Goal: Transaction & Acquisition: Purchase product/service

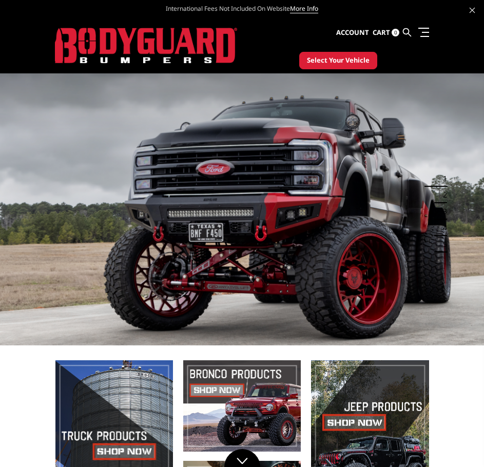
click at [351, 61] on span "Select Your Vehicle" at bounding box center [338, 60] width 63 height 10
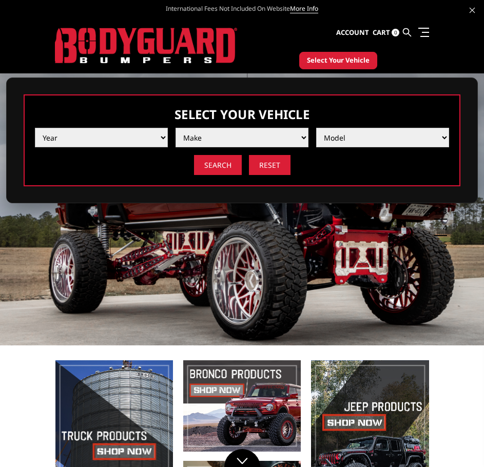
click at [166, 134] on select "Year 2025 2024 2023 2022 2021 2020 2019 2018 2017 2016 2015 2014 2013 2012 2011…" at bounding box center [101, 138] width 133 height 20
select select "yr_2022"
click at [35, 128] on select "Year 2025 2024 2023 2022 2021 2020 2019 2018 2017 2016 2015 2014 2013 2012 2011…" at bounding box center [101, 138] width 133 height 20
click at [216, 134] on select "Make Chevrolet Ford GMC Ram Toyota" at bounding box center [242, 138] width 133 height 20
select select "mk_ford"
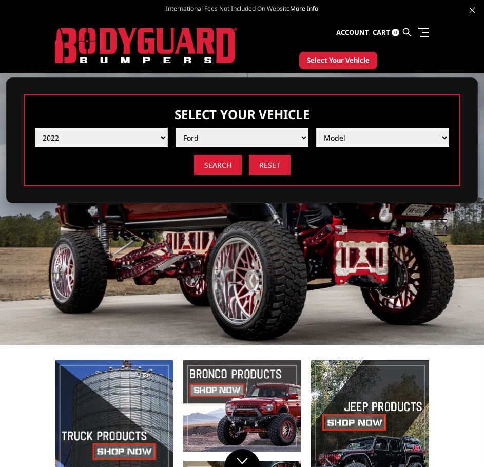
click at [176, 128] on select "Make Chevrolet Ford GMC Ram Toyota" at bounding box center [242, 138] width 133 height 20
click at [342, 136] on select "Model F150 F150 Raptor F250 / F350 F450 F550" at bounding box center [382, 138] width 133 height 20
select select "md_f250-f350"
click at [316, 128] on select "Model F150 F150 Raptor F250 / F350 F450 F550" at bounding box center [382, 138] width 133 height 20
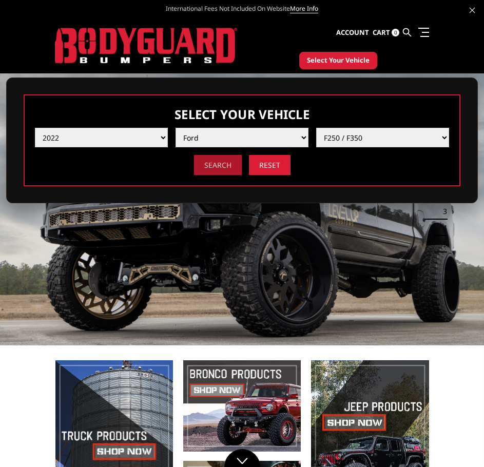
click at [213, 165] on input "Search" at bounding box center [218, 165] width 48 height 20
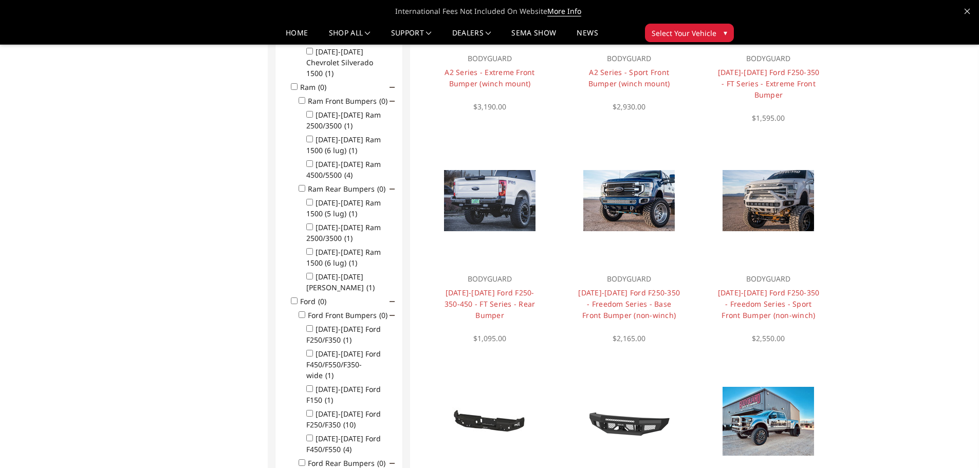
scroll to position [557, 0]
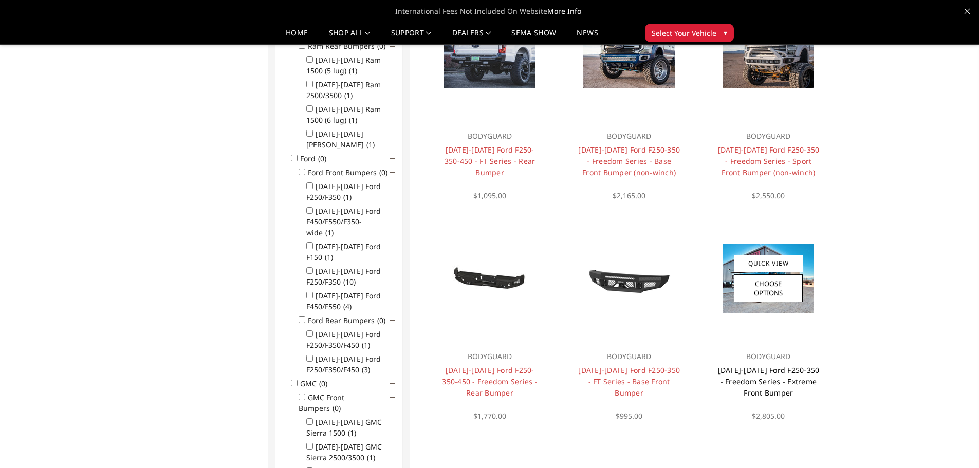
click at [492, 378] on link "[DATE]-[DATE] Ford F250-350 - Freedom Series - Extreme Front Bumper" at bounding box center [769, 381] width 102 height 32
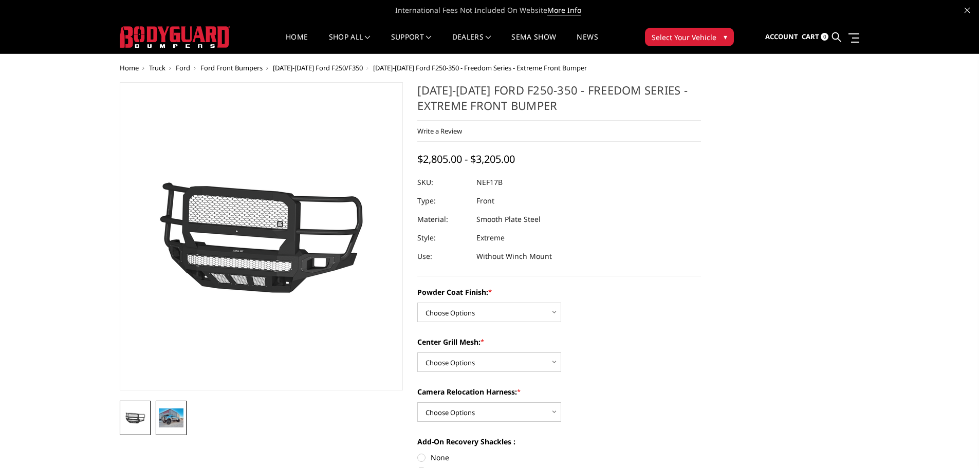
click at [172, 419] on img at bounding box center [171, 417] width 25 height 18
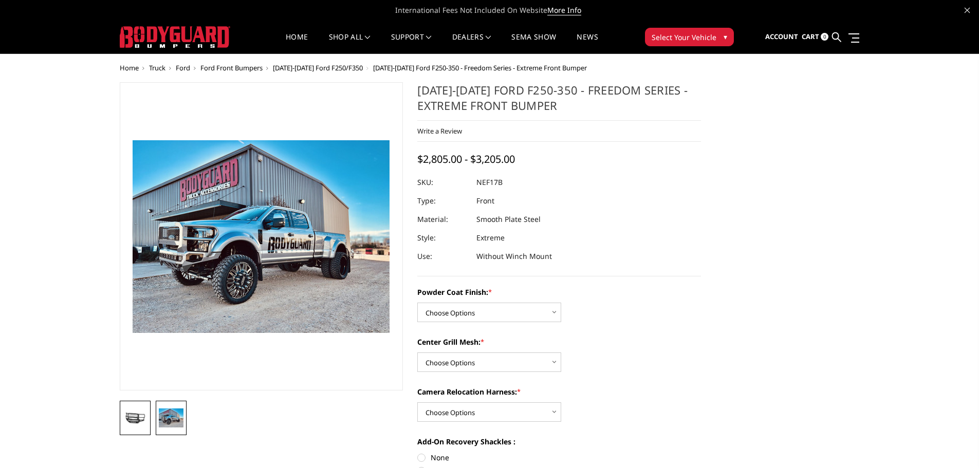
click at [140, 420] on img at bounding box center [135, 418] width 25 height 14
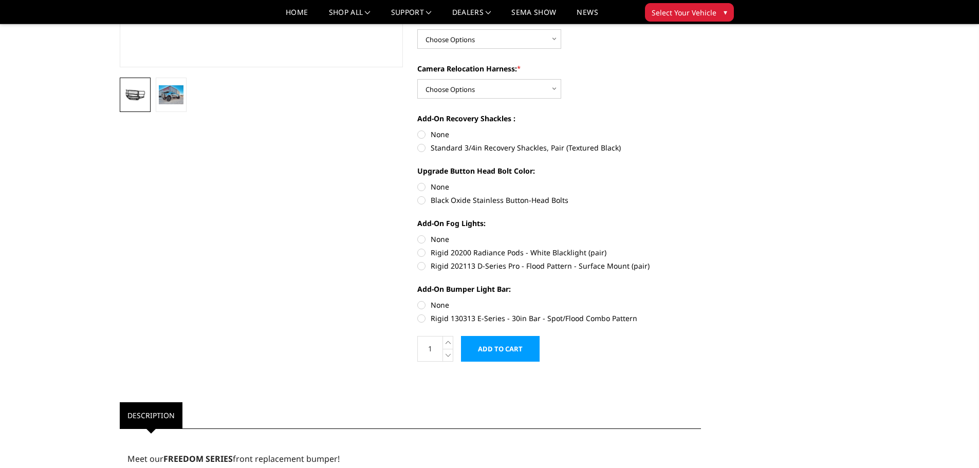
scroll to position [308, 0]
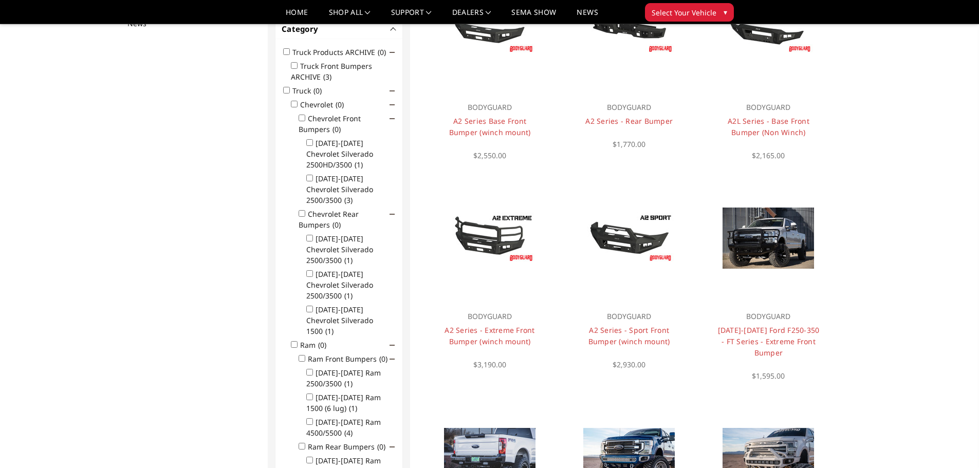
scroll to position [154, 0]
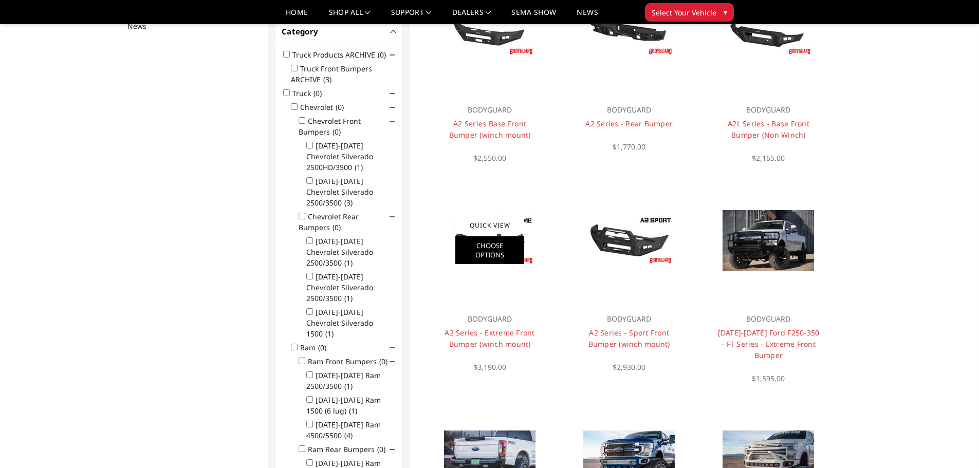
click at [482, 247] on link "Choose Options" at bounding box center [489, 250] width 69 height 28
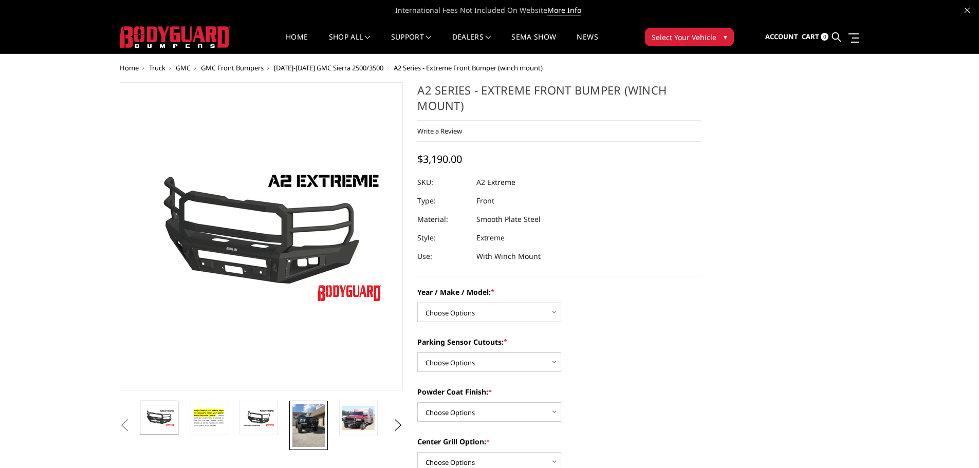
click at [315, 423] on img at bounding box center [308, 425] width 32 height 43
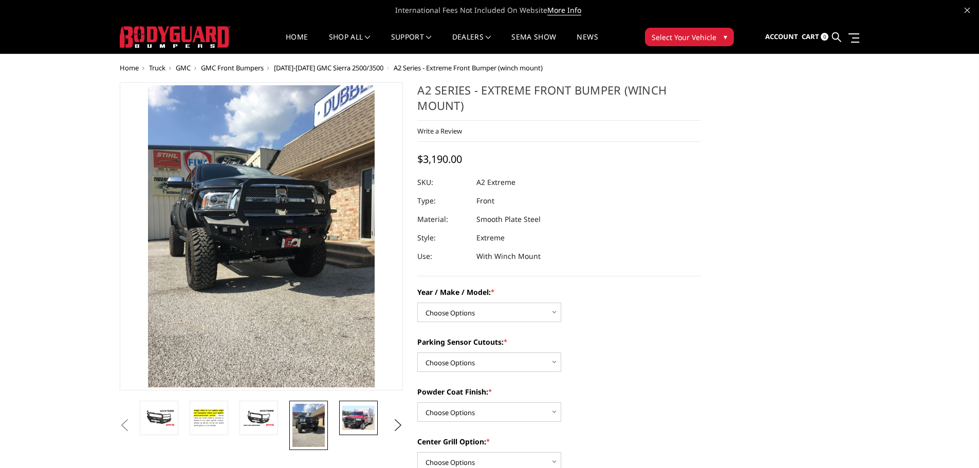
click at [356, 415] on img at bounding box center [358, 418] width 32 height 24
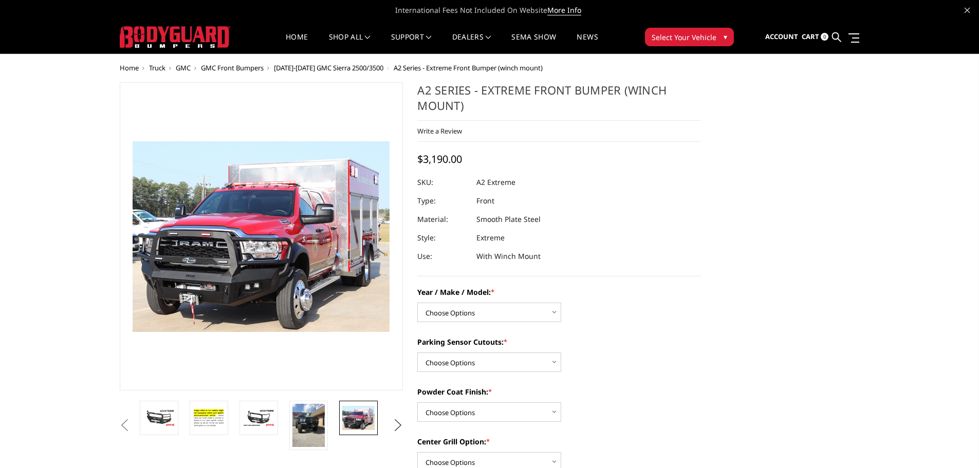
click at [396, 422] on button "Next" at bounding box center [397, 425] width 15 height 15
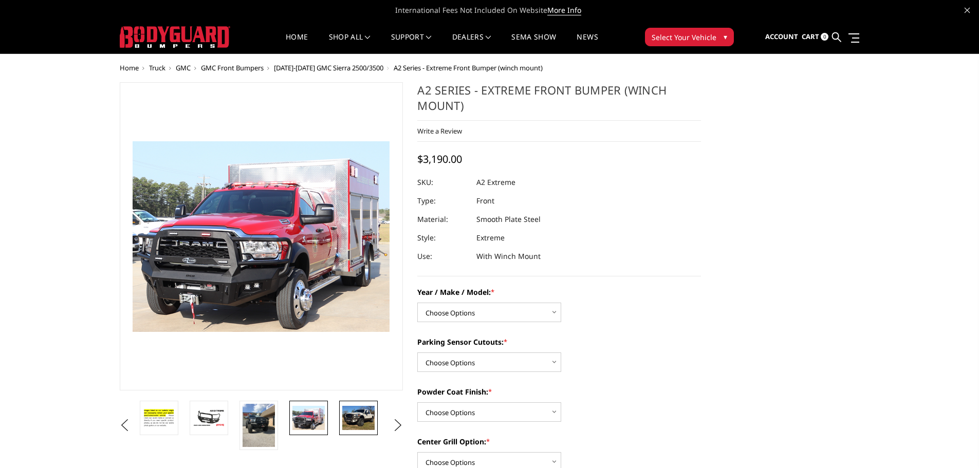
click at [366, 424] on img at bounding box center [358, 418] width 32 height 24
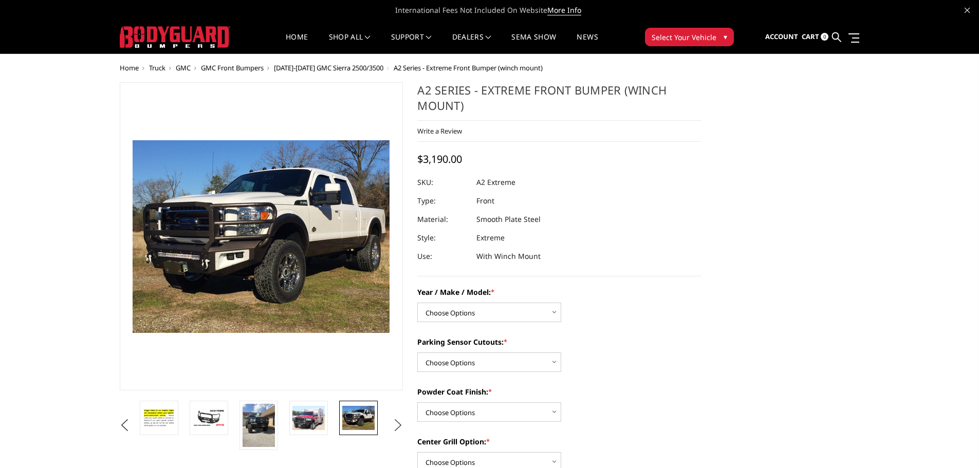
click at [398, 422] on button "Next" at bounding box center [397, 425] width 15 height 15
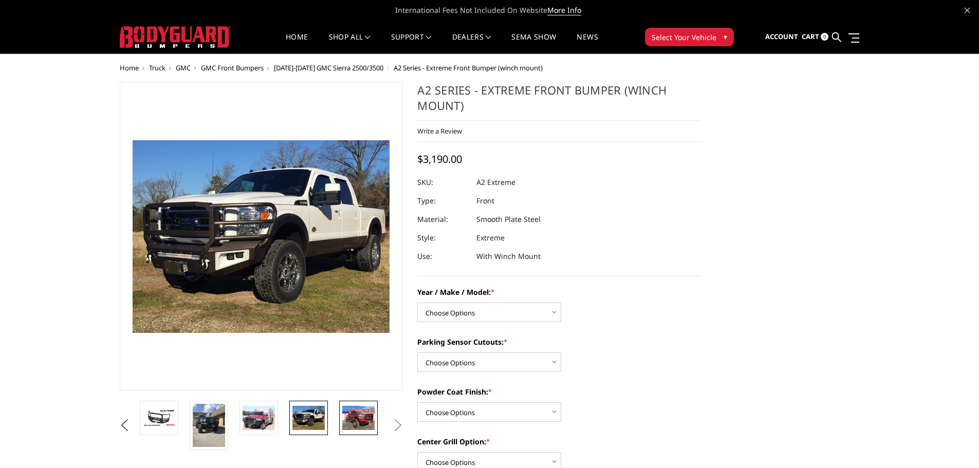
click at [363, 419] on img at bounding box center [358, 418] width 32 height 24
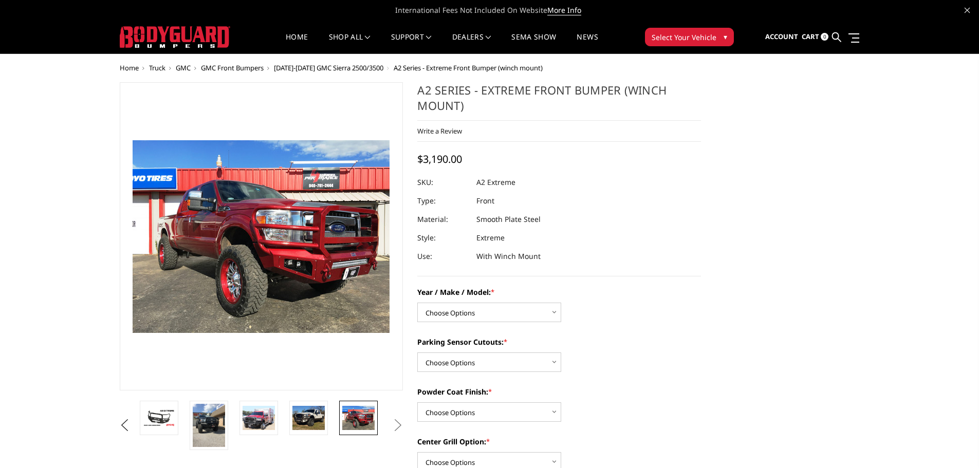
click at [395, 420] on button "Next" at bounding box center [397, 425] width 15 height 15
click at [451, 308] on select "Choose Options Chevrolet 20-23 2500 / 3500 Ford 17-22 F250 / F350 Ford 17-22 F4…" at bounding box center [489, 313] width 144 height 20
select select "826"
click at [417, 303] on select "Choose Options Chevrolet 20-23 2500 / 3500 Ford 17-22 F250 / F350 Ford 17-22 F4…" at bounding box center [489, 313] width 144 height 20
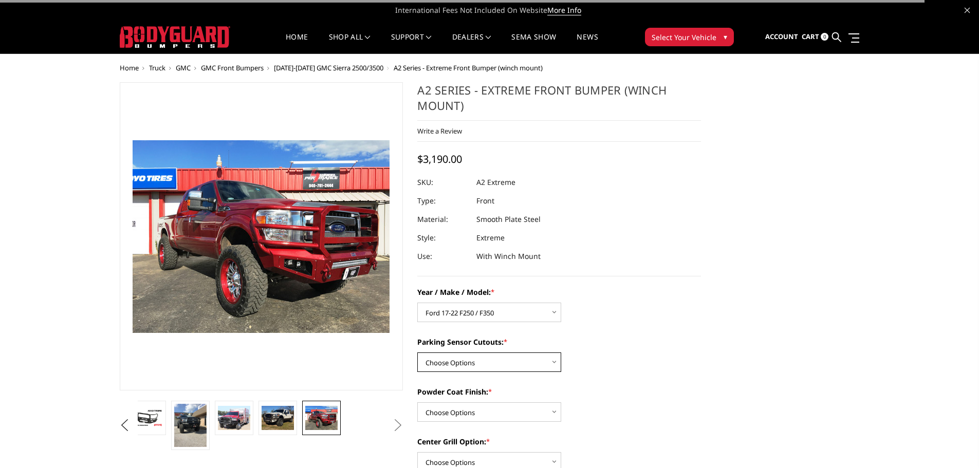
click at [505, 363] on select "Choose Options Yes - I have front parking sensors No - I do NOT have parking se…" at bounding box center [489, 362] width 144 height 20
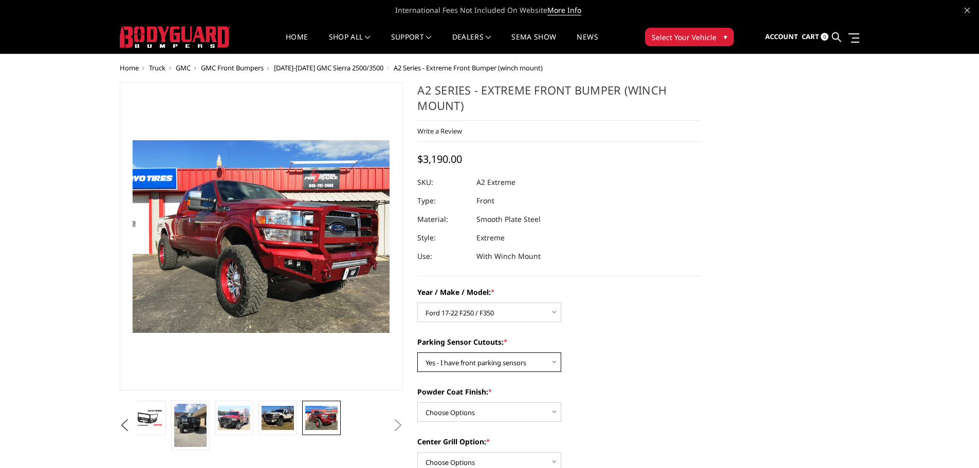
click at [417, 352] on select "Choose Options Yes - I have front parking sensors No - I do NOT have parking se…" at bounding box center [489, 362] width 144 height 20
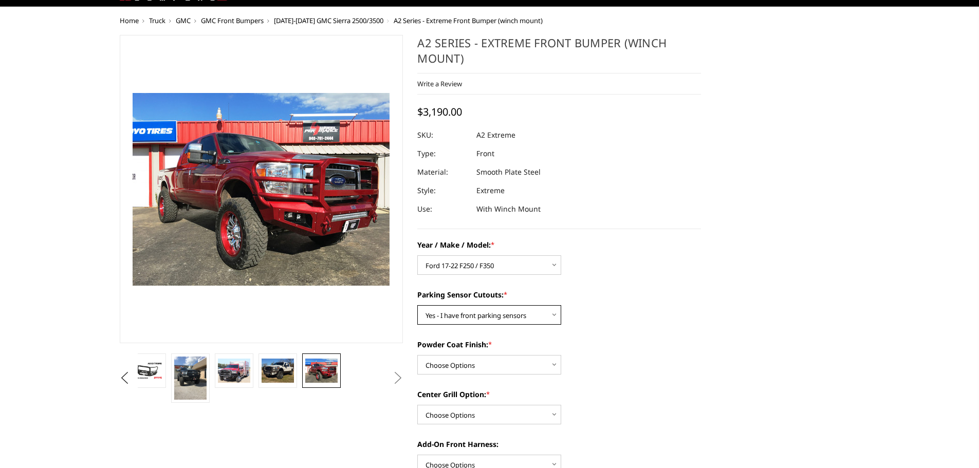
scroll to position [51, 0]
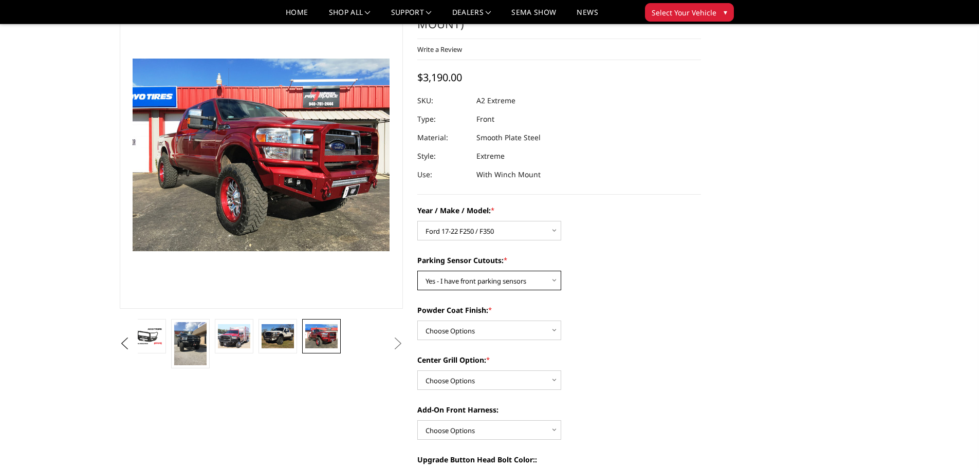
click at [512, 276] on select "Choose Options Yes - I have front parking sensors No - I do NOT have parking se…" at bounding box center [489, 281] width 144 height 20
select select "541"
click at [417, 271] on select "Choose Options Yes - I have front parking sensors No - I do NOT have parking se…" at bounding box center [489, 281] width 144 height 20
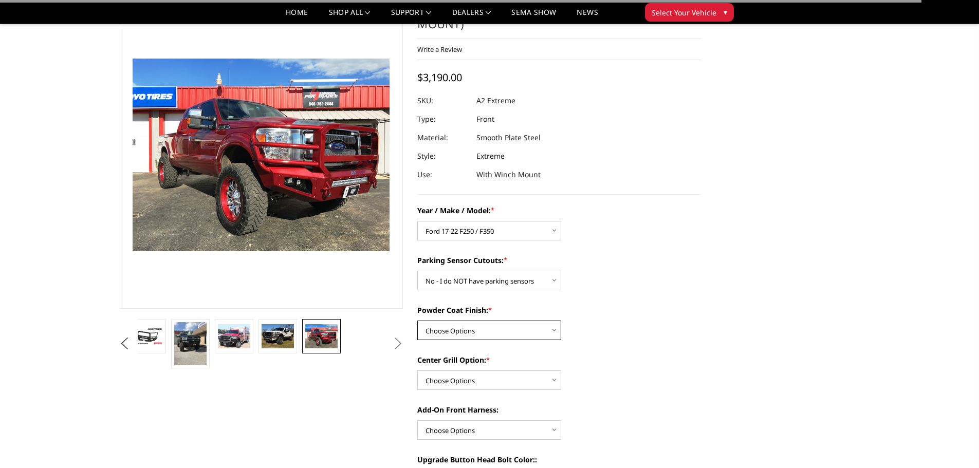
click at [501, 330] on select "Choose Options Bare metal (included) Texture Black Powder Coat" at bounding box center [489, 331] width 144 height 20
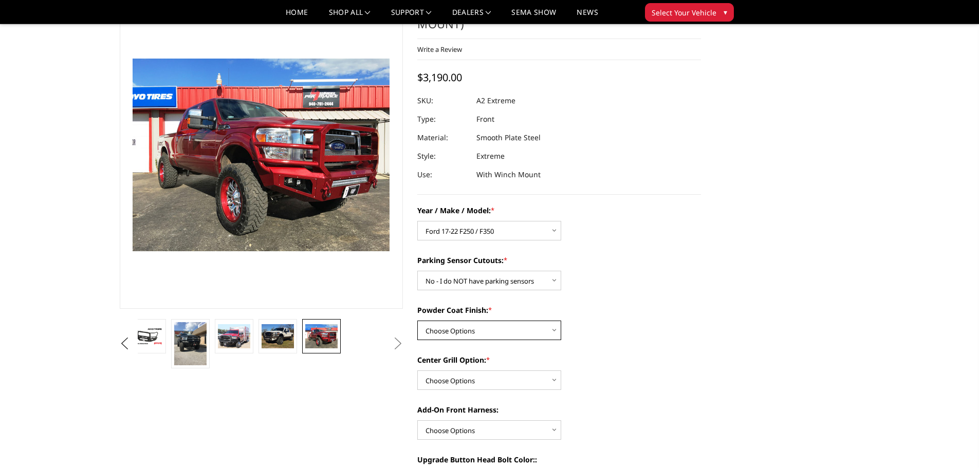
select select "518"
click at [417, 321] on select "Choose Options Bare metal (included) Texture Black Powder Coat" at bounding box center [489, 331] width 144 height 20
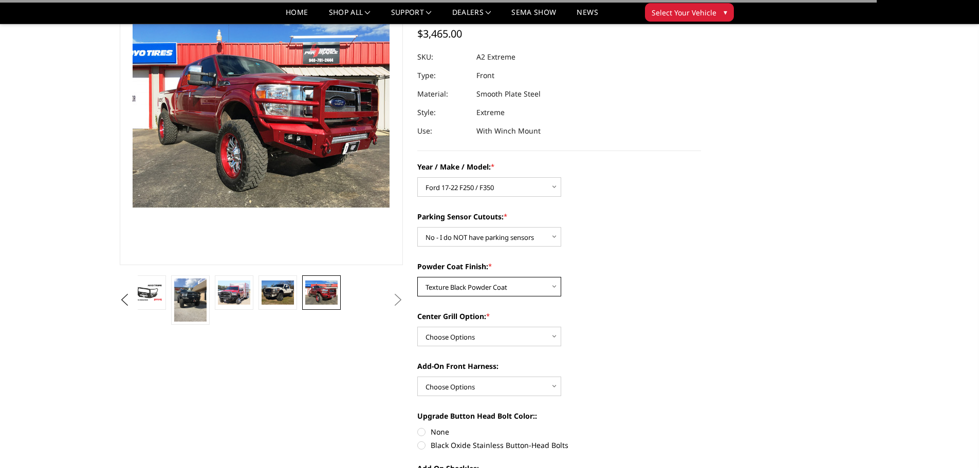
scroll to position [103, 0]
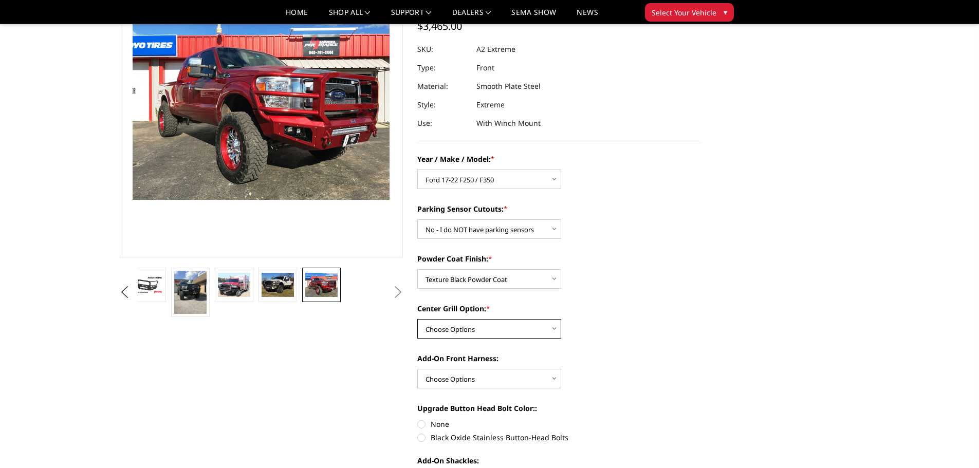
click at [509, 329] on select "Choose Options Add expanded metal in center grill Decline this option" at bounding box center [489, 329] width 144 height 20
select select "1081"
click at [417, 319] on select "Choose Options Add expanded metal in center grill Decline this option" at bounding box center [489, 329] width 144 height 20
click at [524, 377] on select "Choose Options WITH front camera harness WITHOUT front camera harness" at bounding box center [489, 379] width 144 height 20
select select "1695"
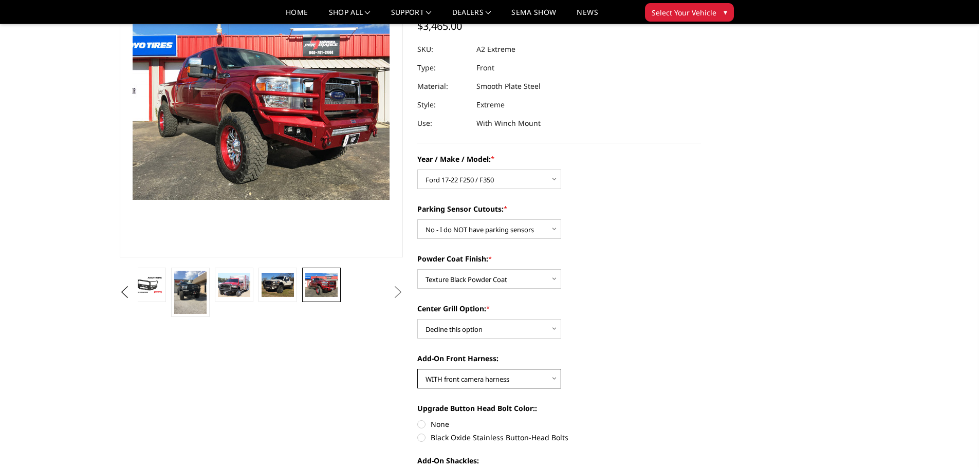
click at [417, 369] on select "Choose Options WITH front camera harness WITHOUT front camera harness" at bounding box center [489, 379] width 144 height 20
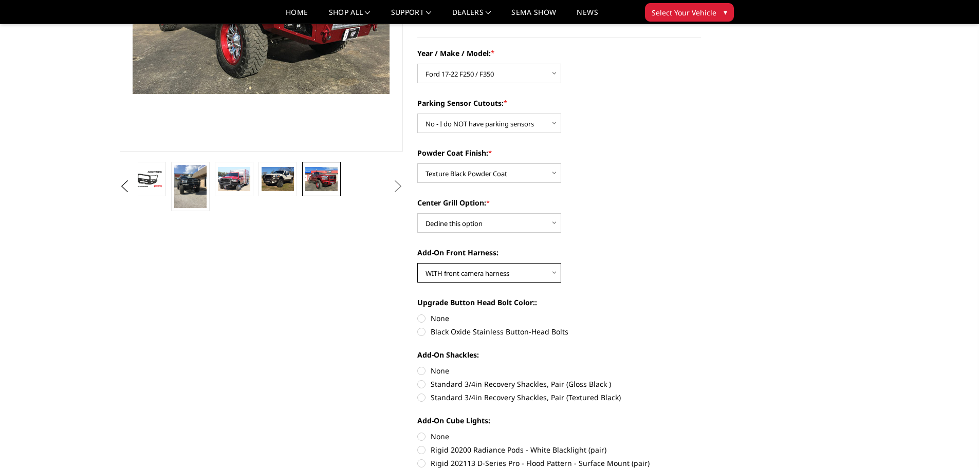
scroll to position [257, 0]
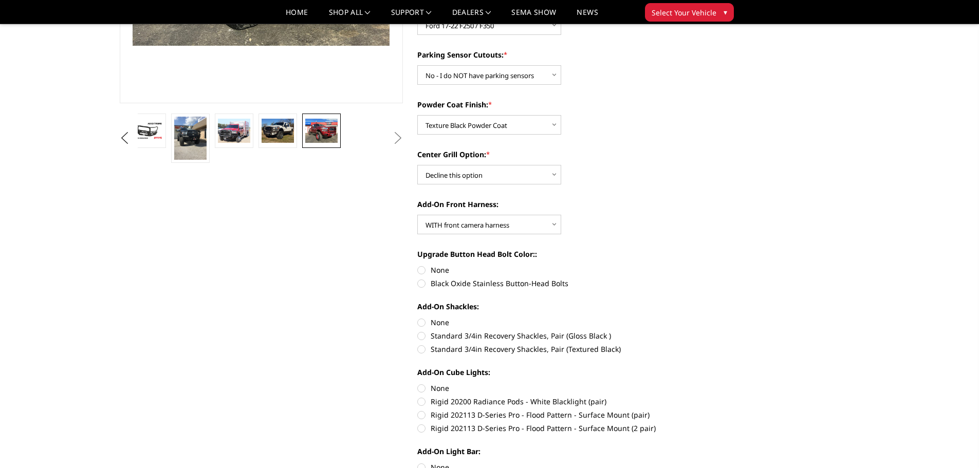
click at [497, 286] on label "Black Oxide Stainless Button-Head Bolts" at bounding box center [559, 283] width 284 height 11
click at [701, 265] on input "Black Oxide Stainless Button-Head Bolts" at bounding box center [701, 265] width 1 height 1
radio input "true"
click at [529, 335] on label "Standard 3/4in Recovery Shackles, Pair (Gloss Black )" at bounding box center [559, 335] width 284 height 11
click at [701, 317] on input "Standard 3/4in Recovery Shackles, Pair (Gloss Black )" at bounding box center [701, 317] width 1 height 1
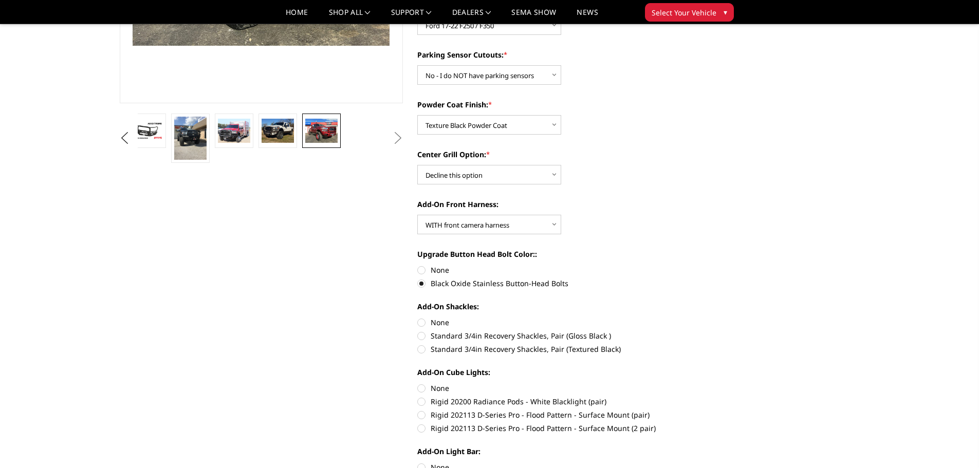
radio input "true"
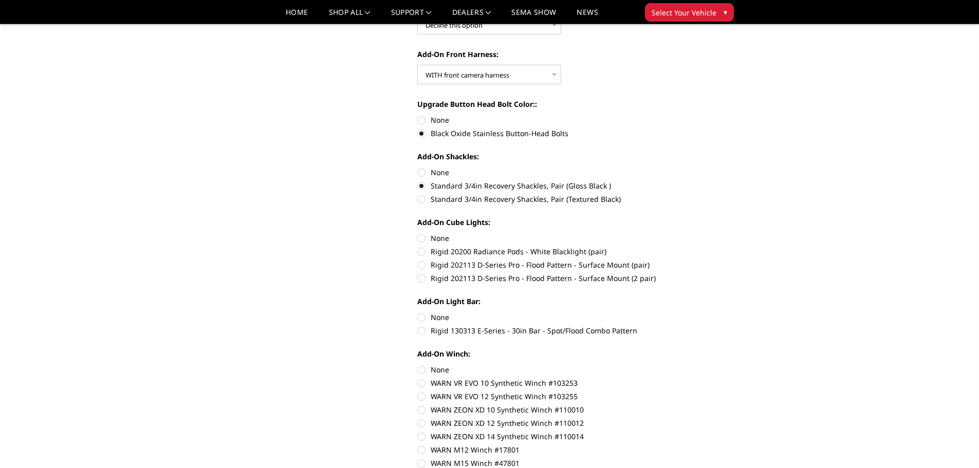
scroll to position [411, 0]
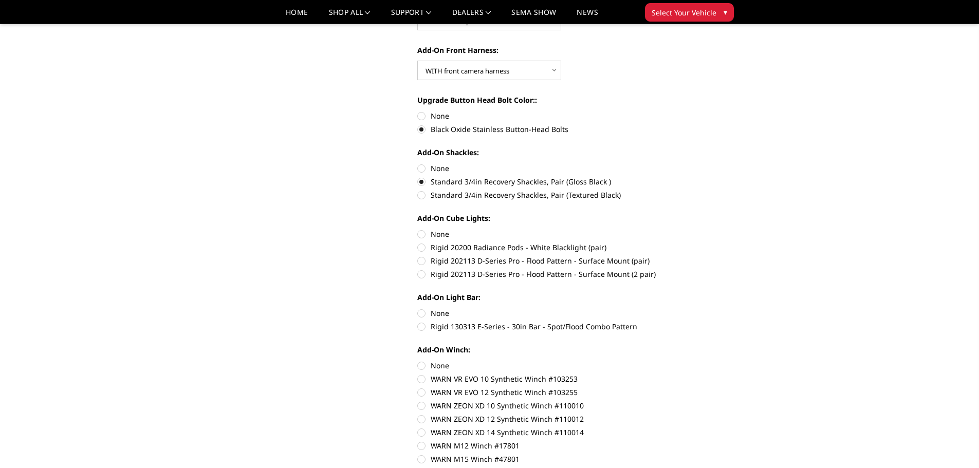
click at [536, 259] on label "Rigid 202113 D-Series Pro - Flood Pattern - Surface Mount (pair)" at bounding box center [559, 260] width 284 height 11
click at [701, 242] on input "Rigid 202113 D-Series Pro - Flood Pattern - Surface Mount (pair)" at bounding box center [701, 242] width 1 height 1
radio input "true"
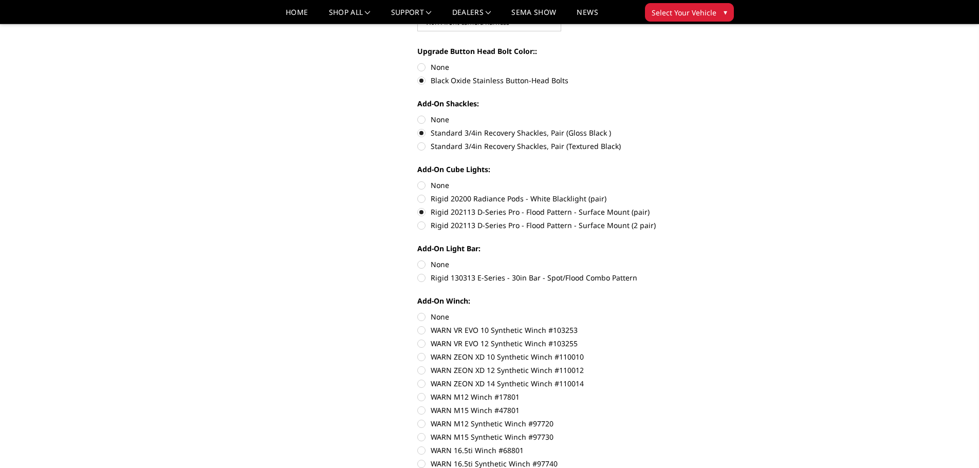
scroll to position [462, 0]
click at [441, 260] on label "None" at bounding box center [559, 261] width 284 height 11
click at [418, 257] on input "None" at bounding box center [417, 256] width 1 height 1
radio input "true"
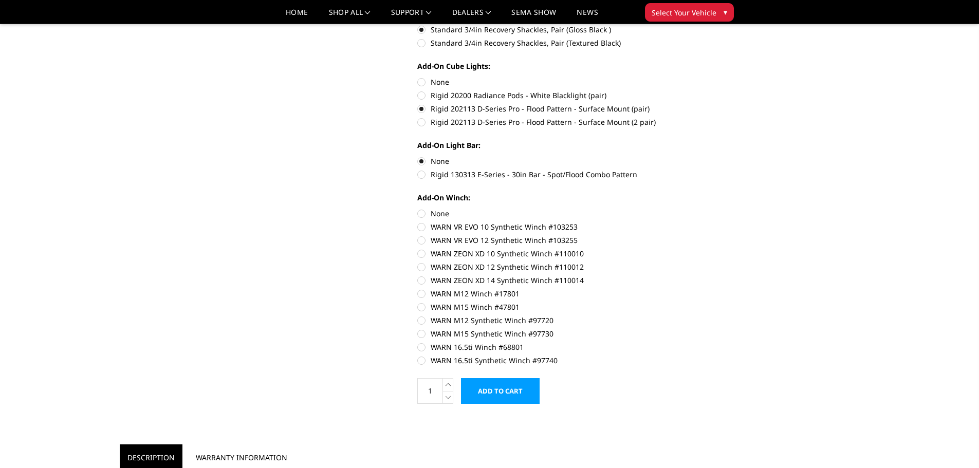
scroll to position [565, 0]
click at [517, 358] on label "WARN 16.5ti Synthetic Winch #97740" at bounding box center [559, 358] width 284 height 11
click at [701, 340] on input "WARN 16.5ti Synthetic Winch #97740" at bounding box center [701, 340] width 1 height 1
radio input "true"
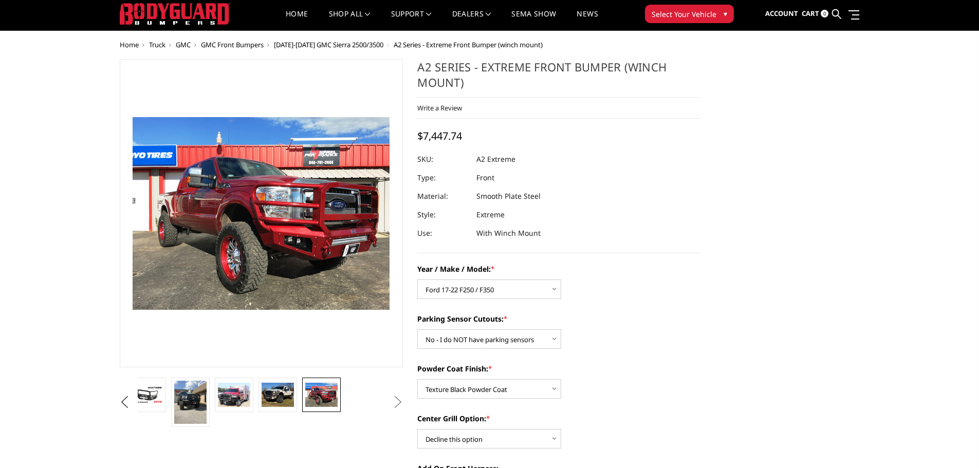
scroll to position [21, 0]
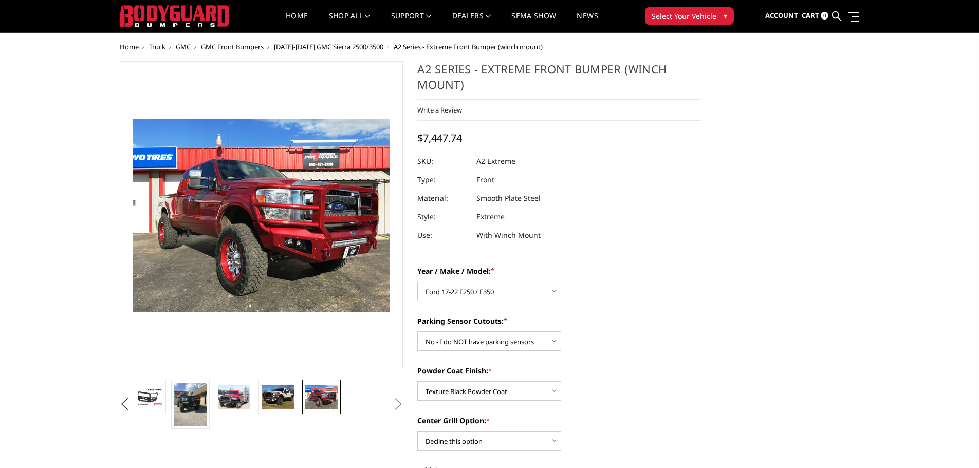
click at [400, 405] on button "Next" at bounding box center [397, 404] width 15 height 15
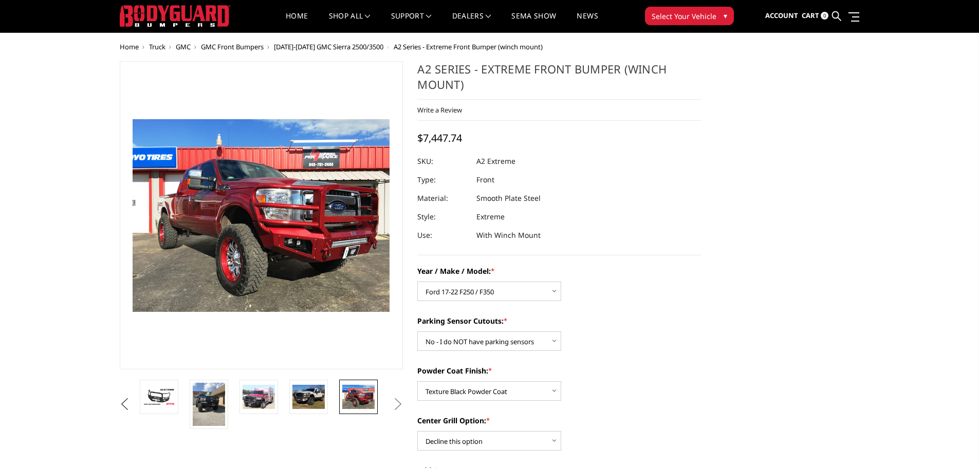
click at [127, 401] on button "Previous" at bounding box center [124, 404] width 15 height 15
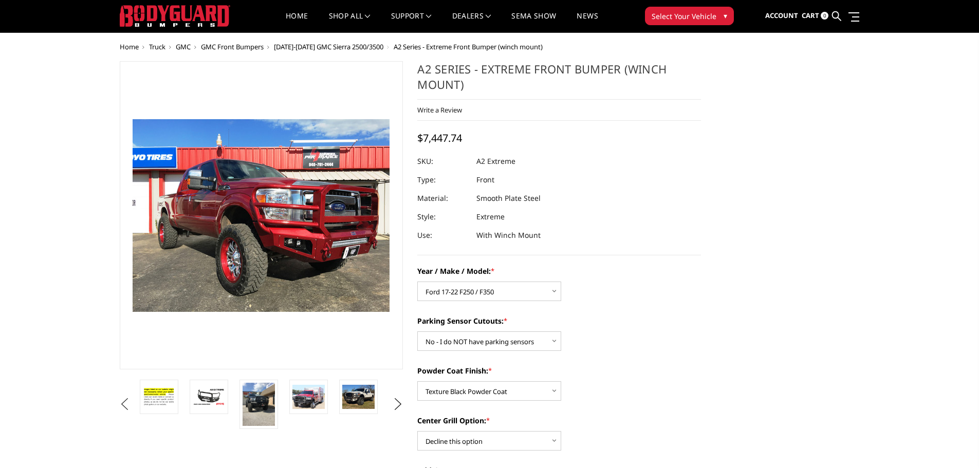
click at [127, 401] on button "Previous" at bounding box center [124, 404] width 15 height 15
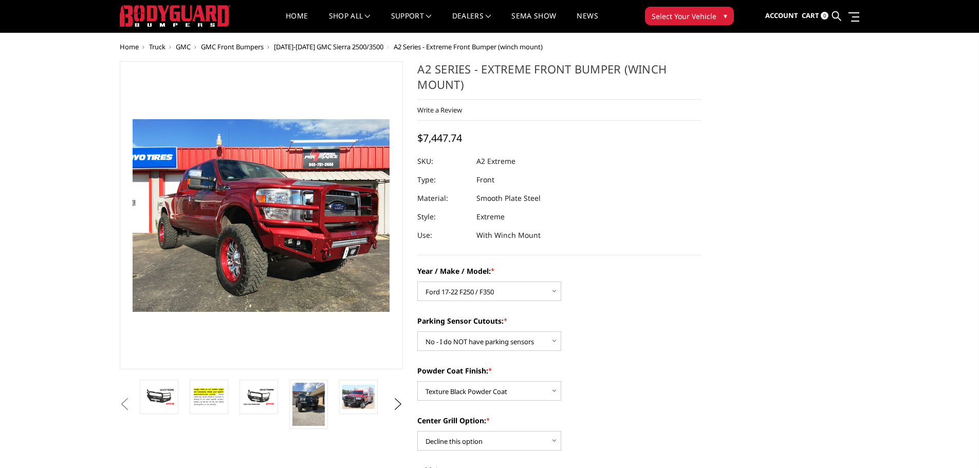
click at [127, 401] on button "Previous" at bounding box center [124, 404] width 15 height 15
click at [167, 396] on img at bounding box center [159, 397] width 32 height 18
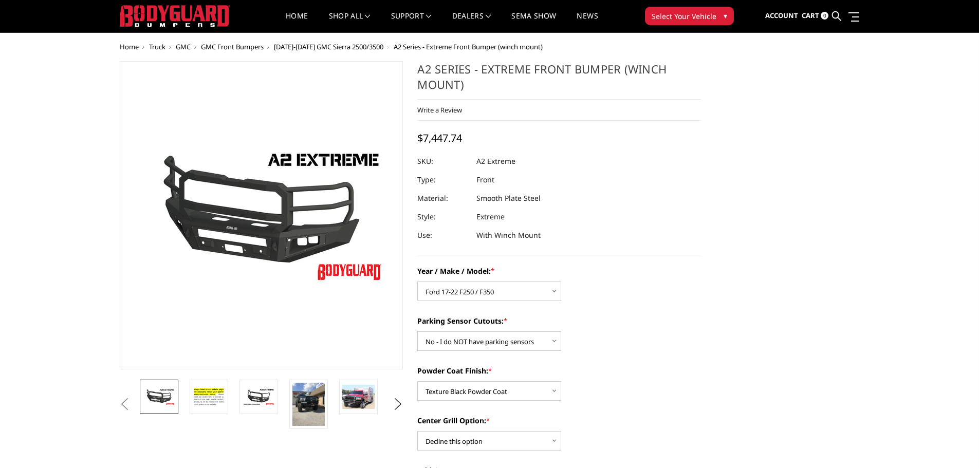
click at [237, 394] on li at bounding box center [262, 404] width 50 height 49
click at [256, 394] on img at bounding box center [258, 397] width 32 height 18
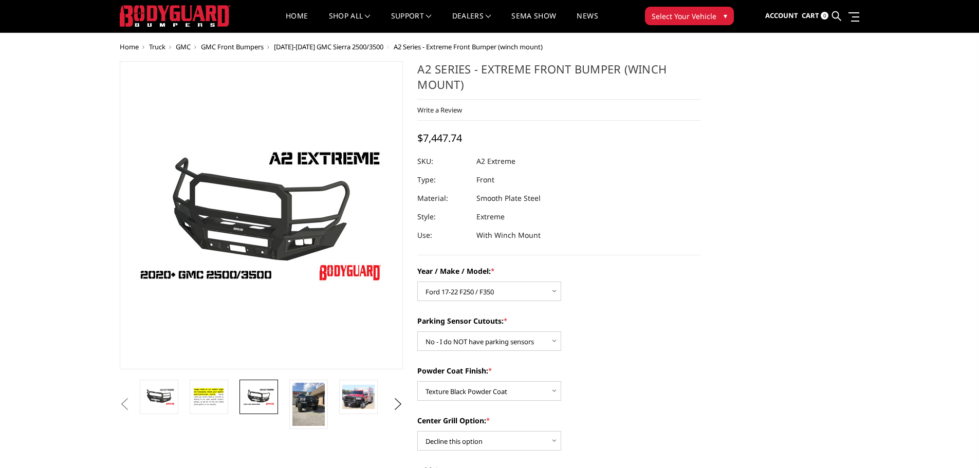
click at [133, 398] on button "Previous" at bounding box center [124, 404] width 15 height 15
click at [133, 397] on button "Previous" at bounding box center [124, 404] width 15 height 15
click at [151, 388] on img at bounding box center [159, 397] width 32 height 18
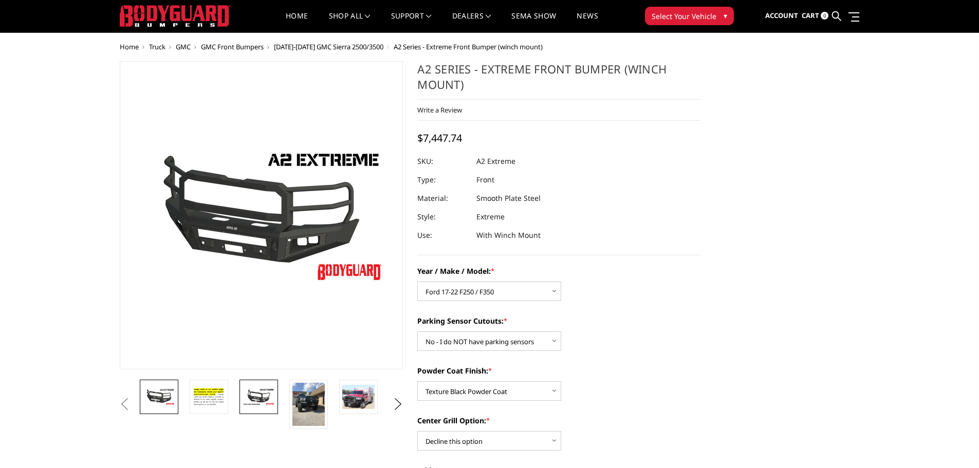
click at [261, 396] on img at bounding box center [258, 397] width 32 height 18
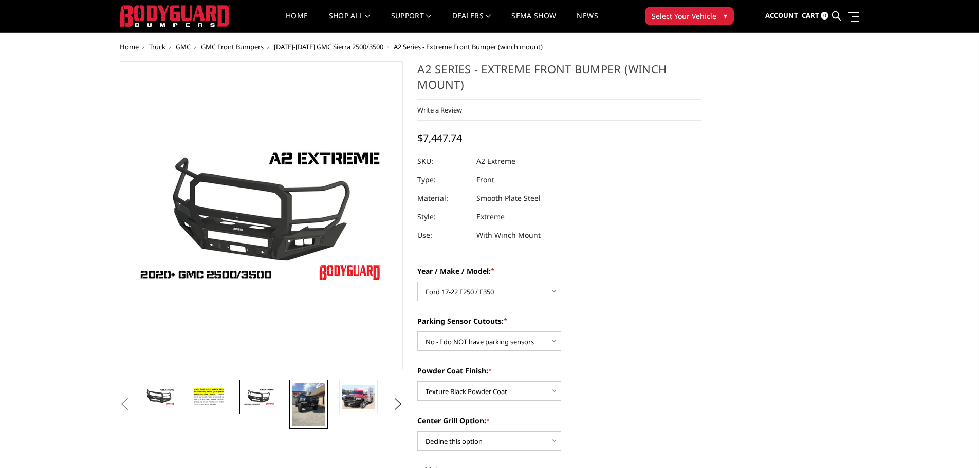
click at [303, 402] on img at bounding box center [308, 404] width 32 height 43
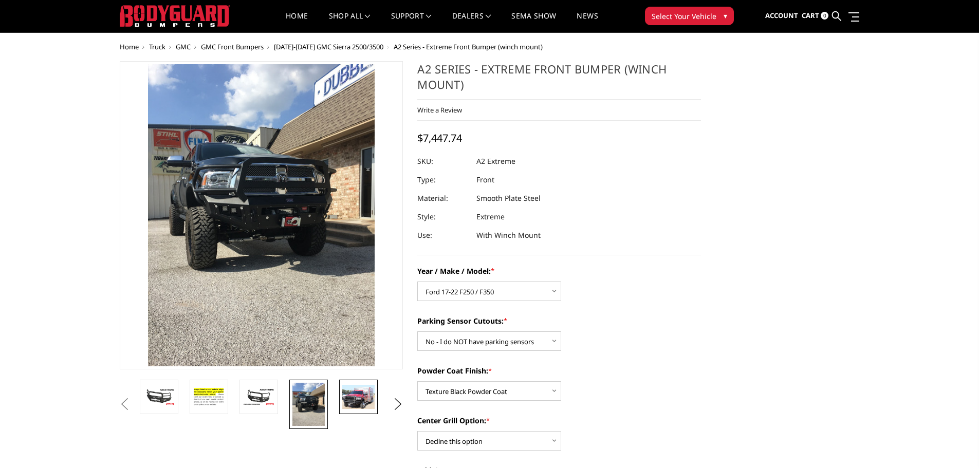
click at [361, 397] on img at bounding box center [358, 397] width 32 height 24
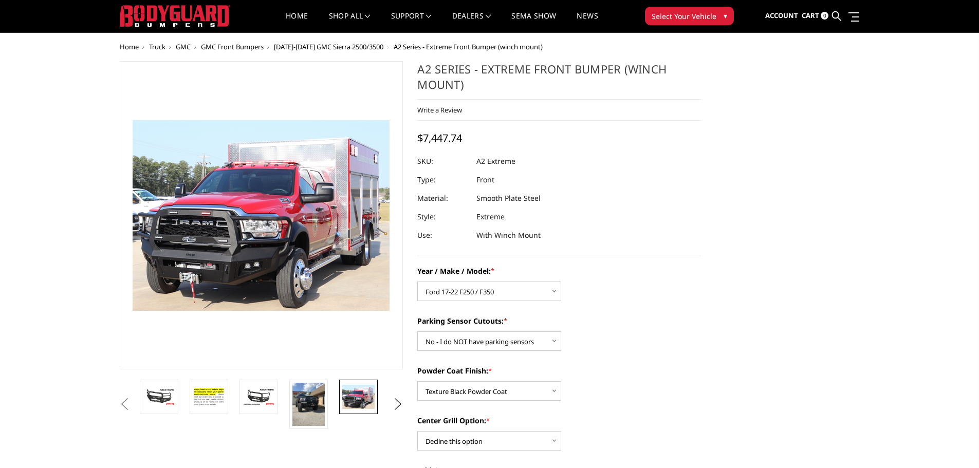
click at [400, 400] on button "Next" at bounding box center [397, 404] width 15 height 15
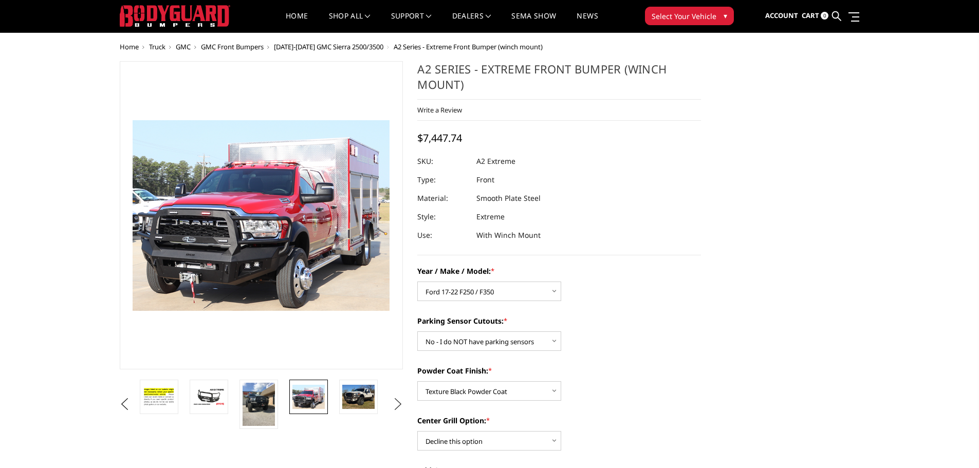
click at [400, 400] on button "Next" at bounding box center [397, 404] width 15 height 15
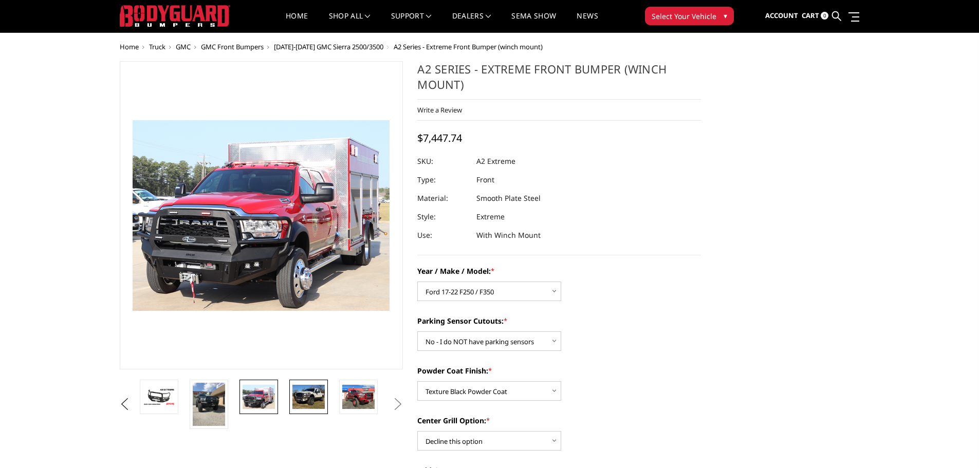
click at [306, 388] on img at bounding box center [308, 397] width 32 height 24
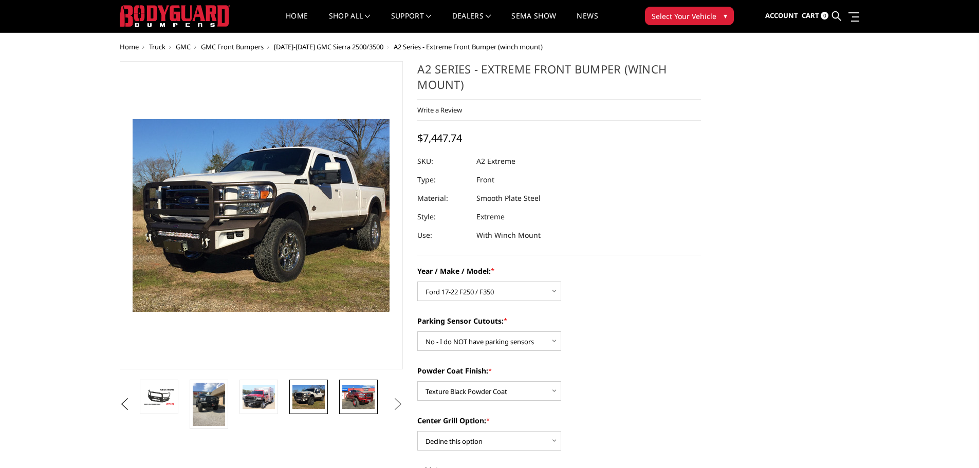
click at [365, 395] on img at bounding box center [358, 397] width 32 height 24
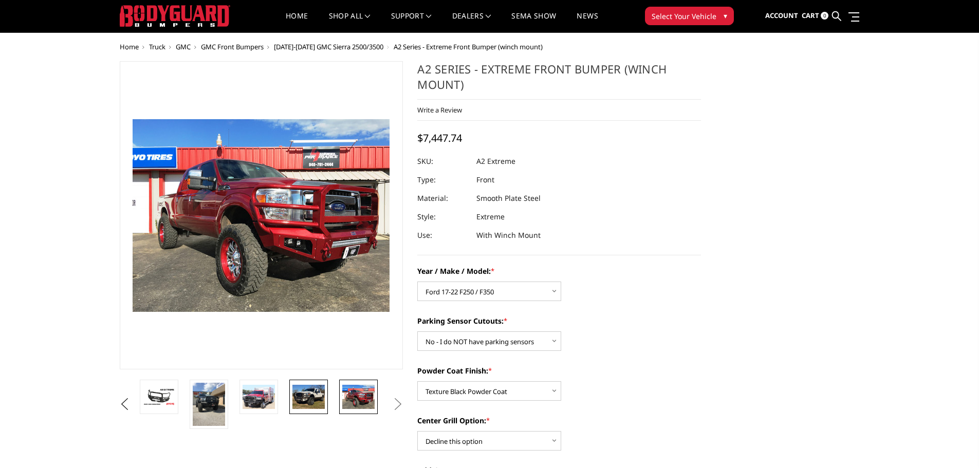
click at [309, 389] on img at bounding box center [308, 397] width 32 height 24
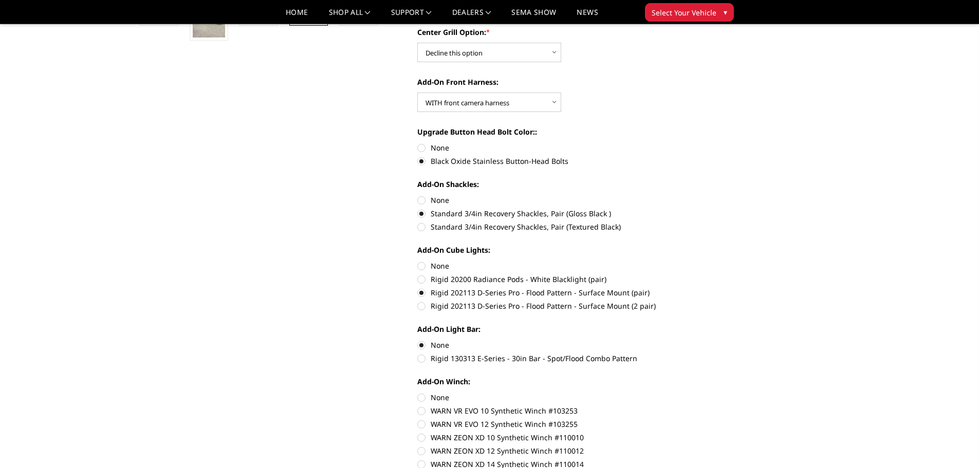
scroll to position [381, 0]
click at [421, 259] on label "None" at bounding box center [559, 264] width 284 height 11
click at [418, 259] on input "None" at bounding box center [417, 259] width 1 height 1
radio input "true"
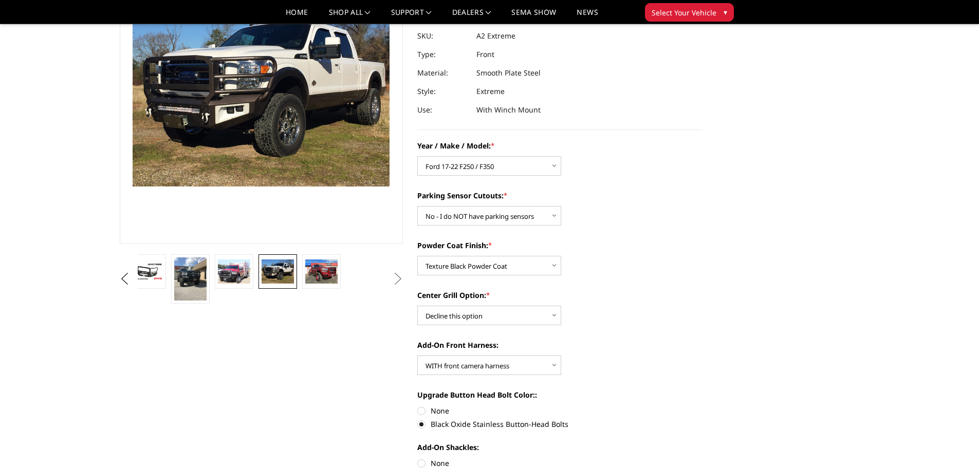
scroll to position [103, 0]
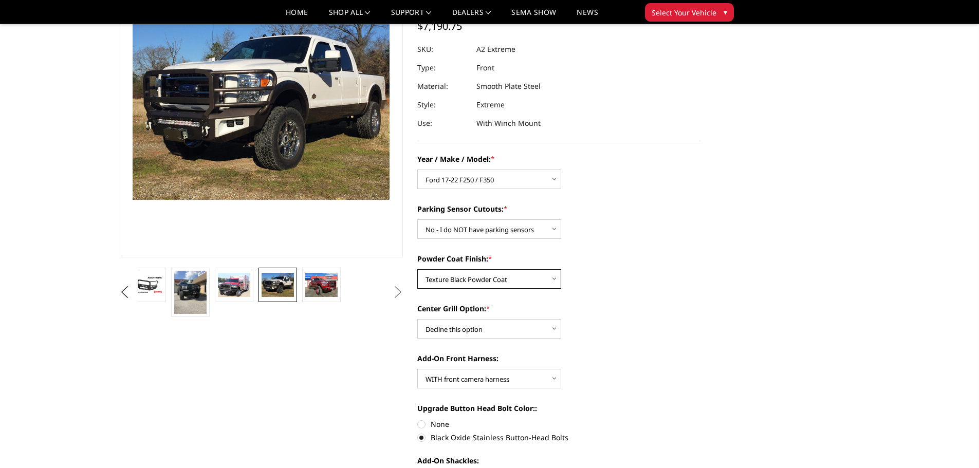
click at [537, 273] on select "Choose Options Bare metal (included) Texture Black Powder Coat" at bounding box center [489, 279] width 144 height 20
click at [639, 308] on label "Center Grill Option: *" at bounding box center [559, 308] width 284 height 11
click at [561, 319] on select "Choose Options Add expanded metal in center grill Decline this option" at bounding box center [489, 329] width 144 height 20
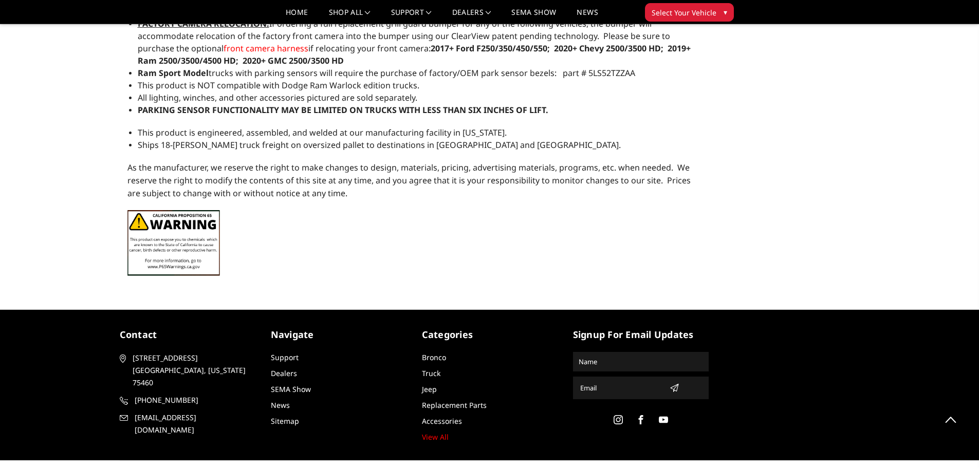
scroll to position [1384, 0]
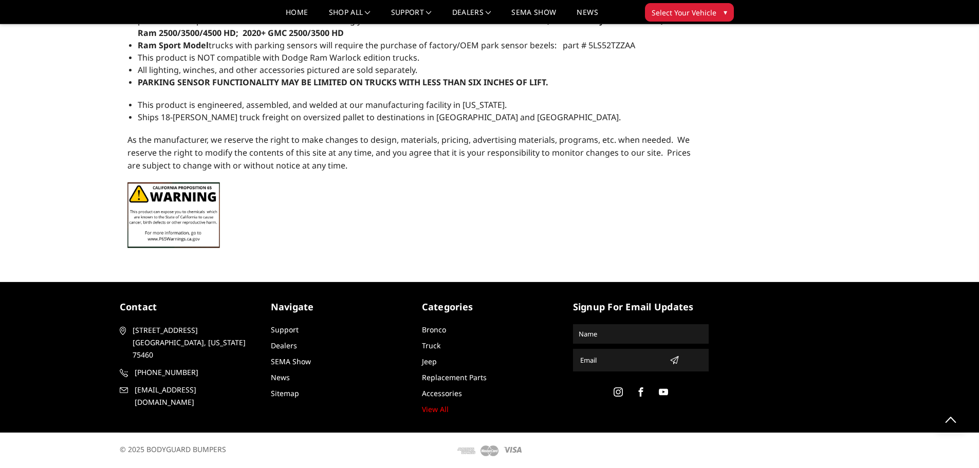
click at [822, 338] on div "contact [STREET_ADDRESS][US_STATE] [PHONE_NUMBER] [EMAIL_ADDRESS][DOMAIN_NAME] …" at bounding box center [489, 357] width 755 height 115
